Goal: Transaction & Acquisition: Download file/media

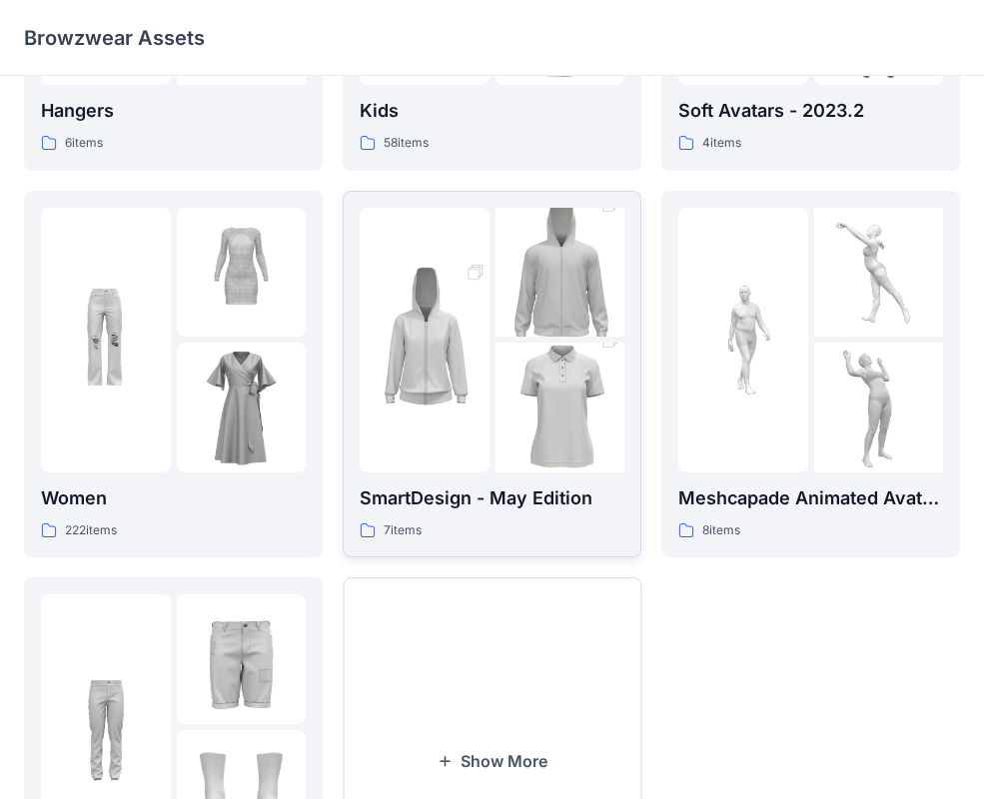
scroll to position [321, 0]
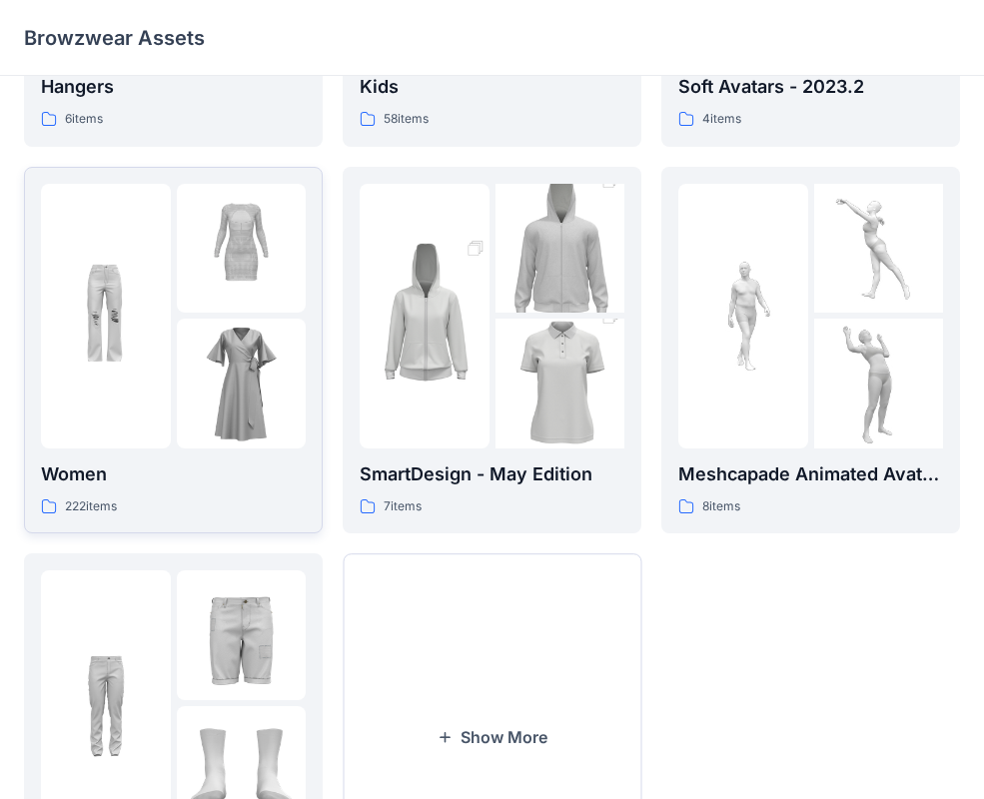
click at [191, 368] on img at bounding box center [242, 384] width 130 height 130
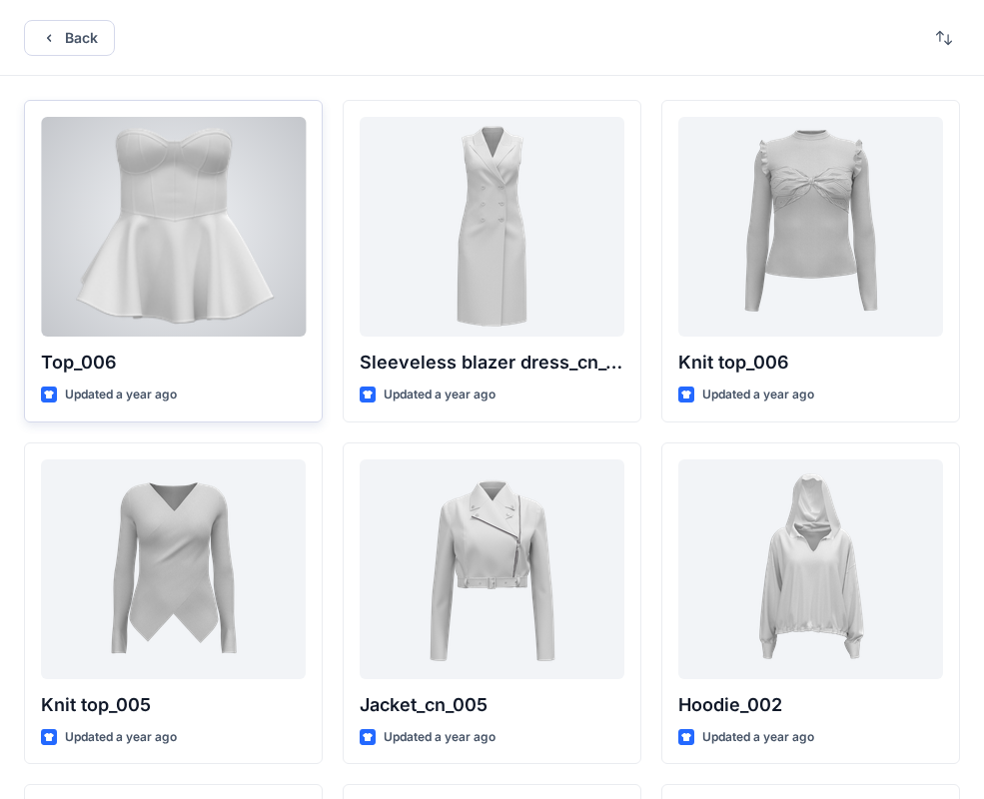
click at [198, 287] on div at bounding box center [173, 227] width 265 height 220
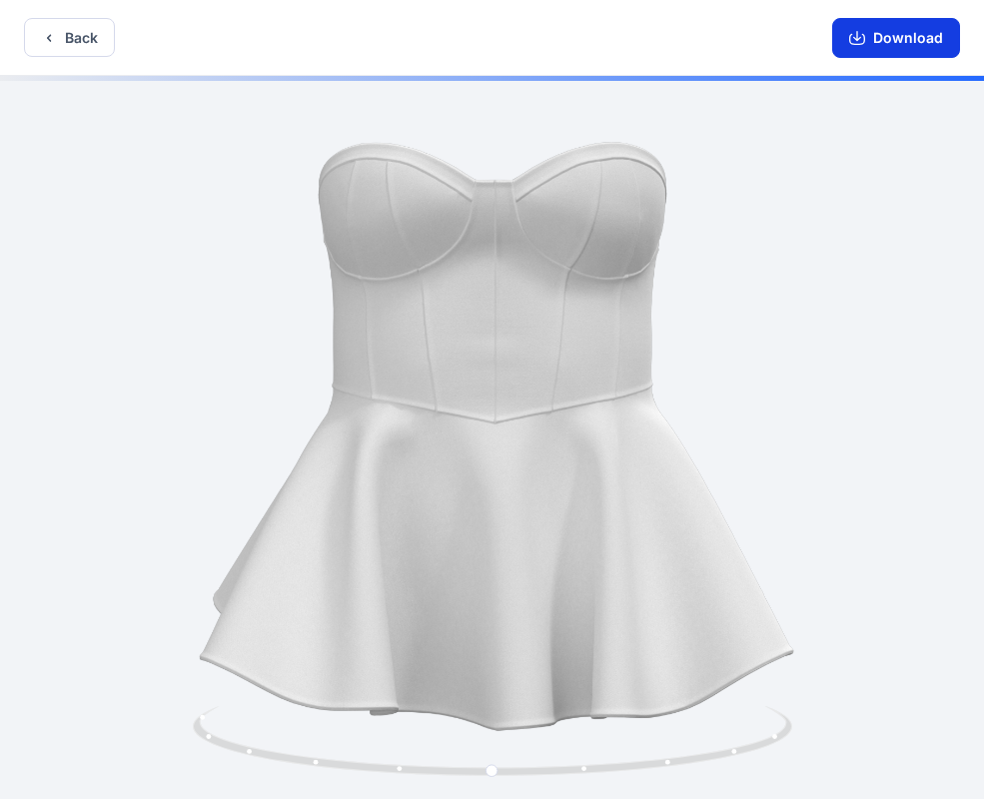
click at [897, 30] on button "Download" at bounding box center [896, 38] width 128 height 40
click at [81, 37] on button "Back" at bounding box center [69, 37] width 91 height 39
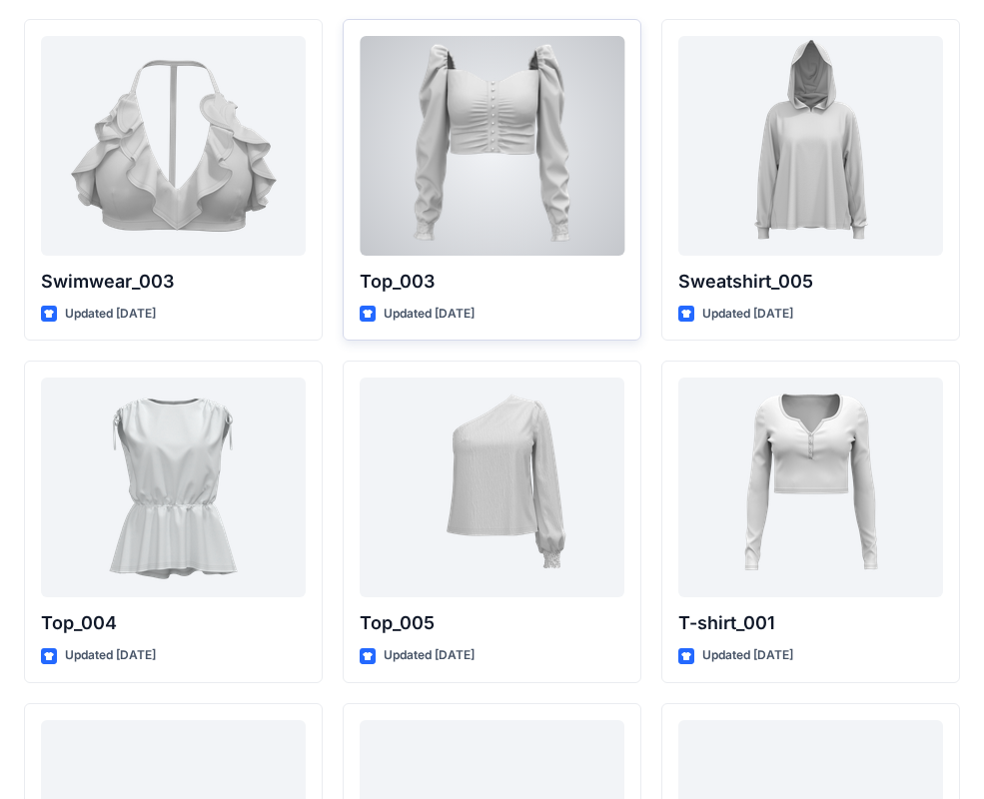
scroll to position [6919, 0]
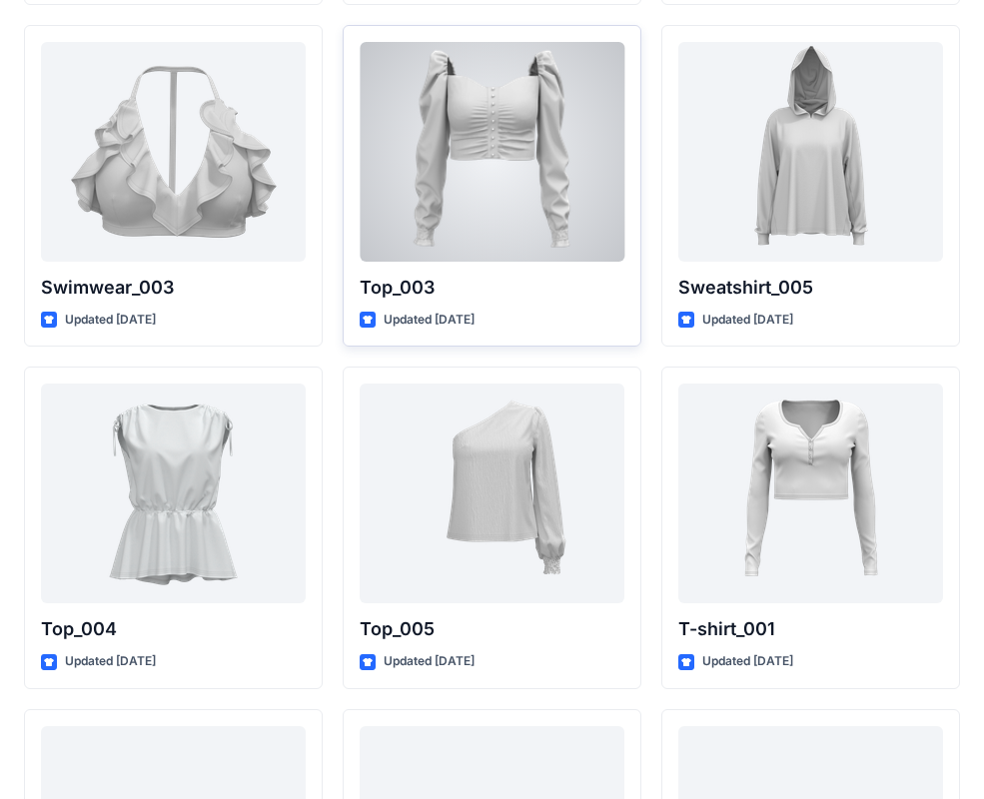
click at [503, 194] on div at bounding box center [492, 152] width 265 height 220
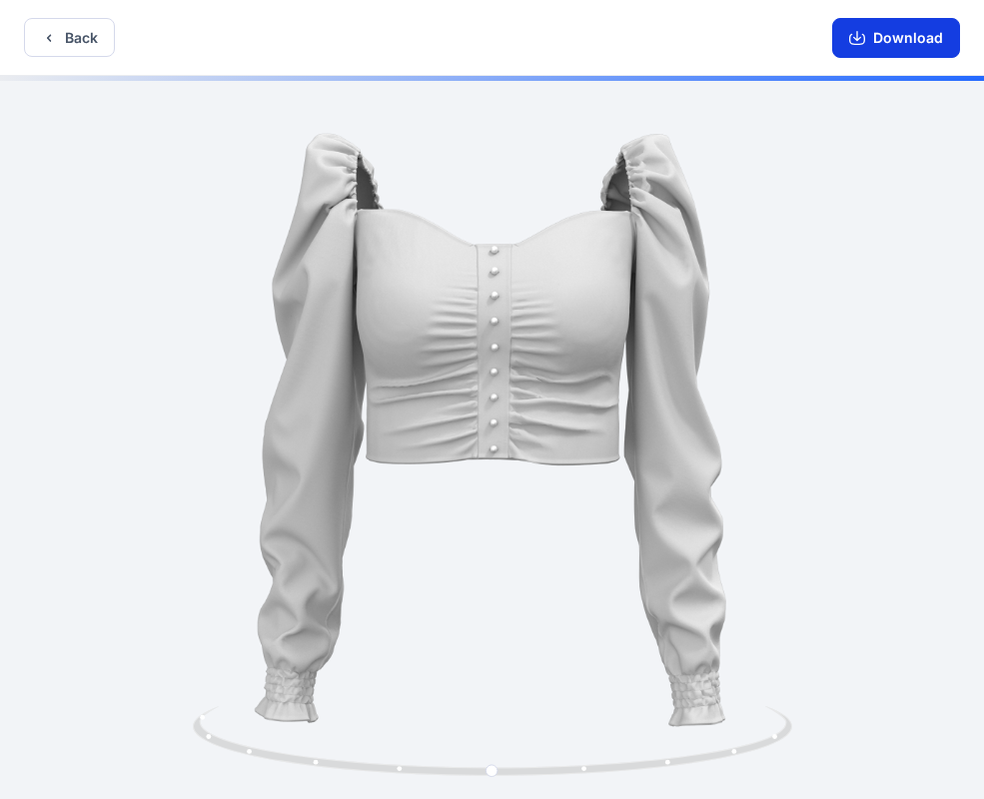
click at [894, 34] on button "Download" at bounding box center [896, 38] width 128 height 40
click at [87, 40] on button "Back" at bounding box center [69, 37] width 91 height 39
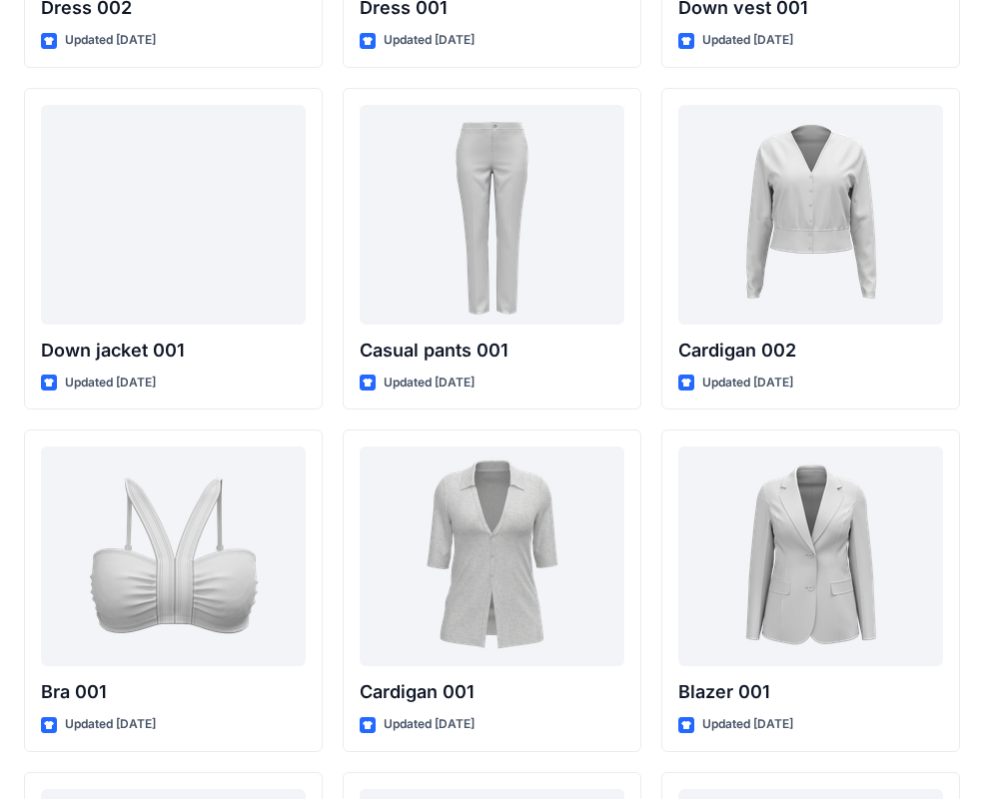
scroll to position [13702, 0]
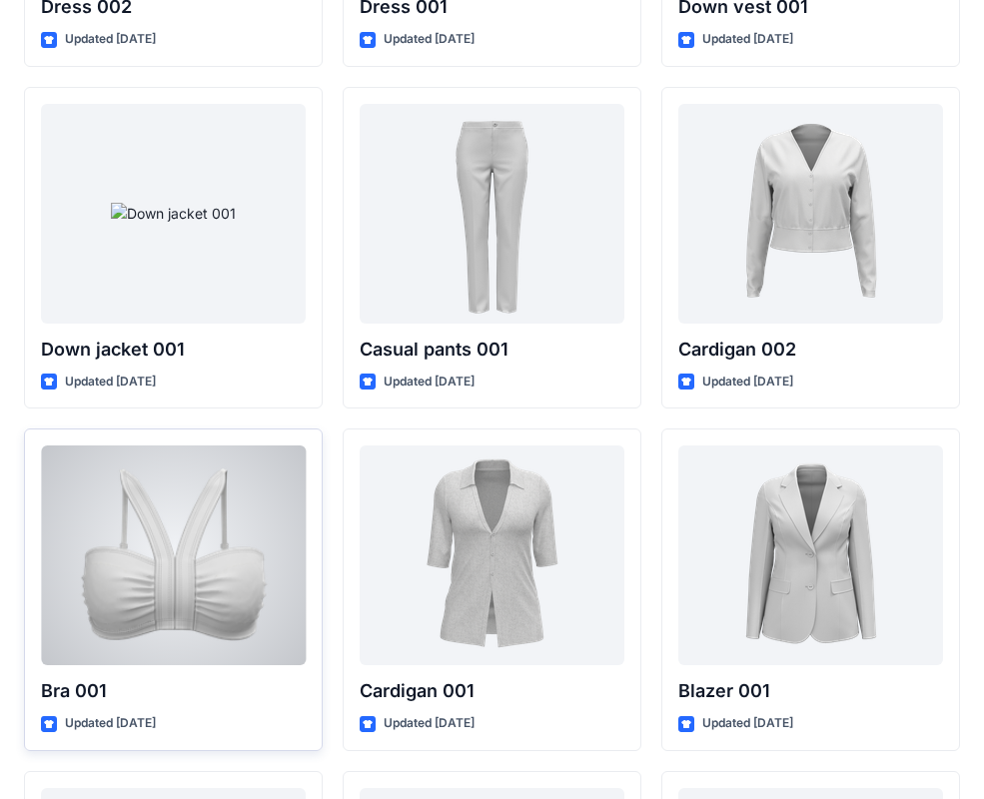
click at [163, 580] on div at bounding box center [173, 556] width 265 height 220
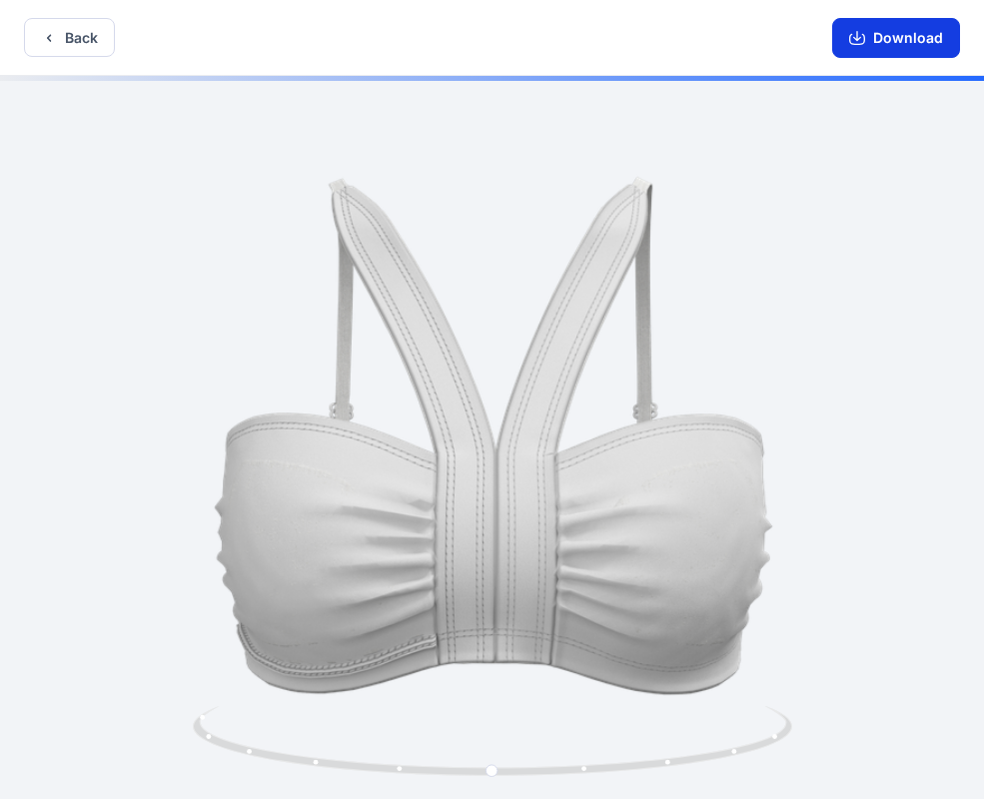
click at [912, 37] on button "Download" at bounding box center [896, 38] width 128 height 40
click at [88, 45] on button "Back" at bounding box center [69, 37] width 91 height 39
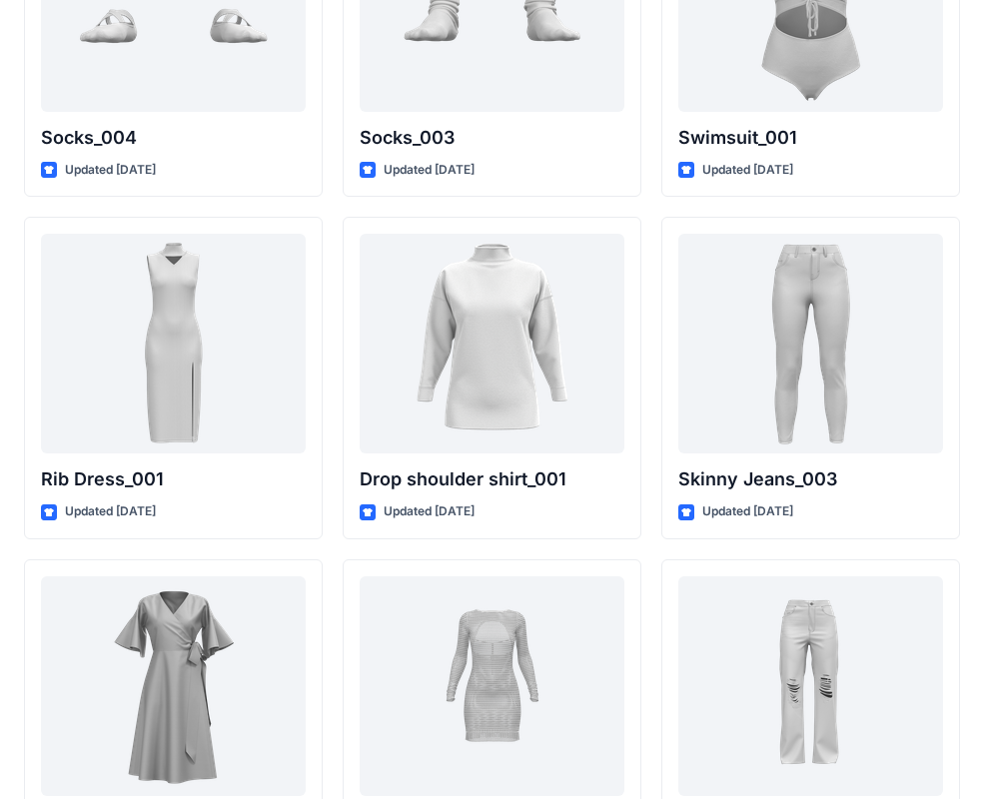
scroll to position [24630, 0]
